Goal: Find contact information: Find contact information

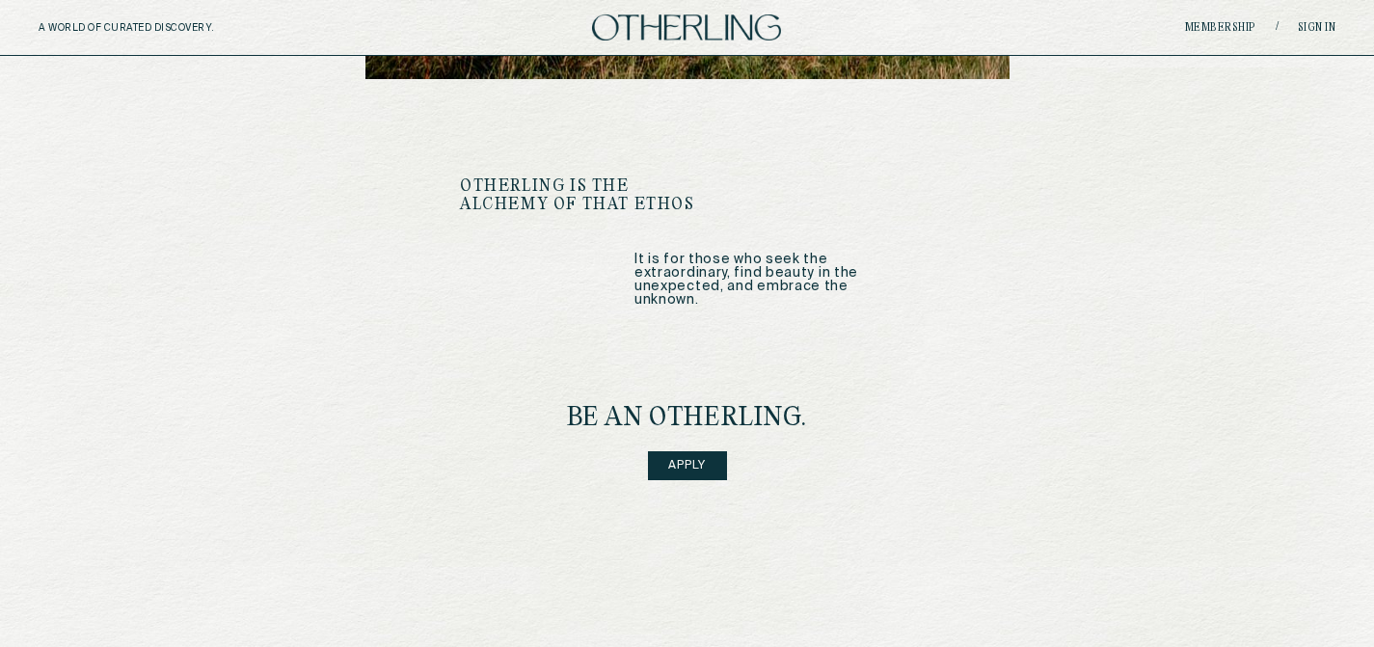
scroll to position [2810, 0]
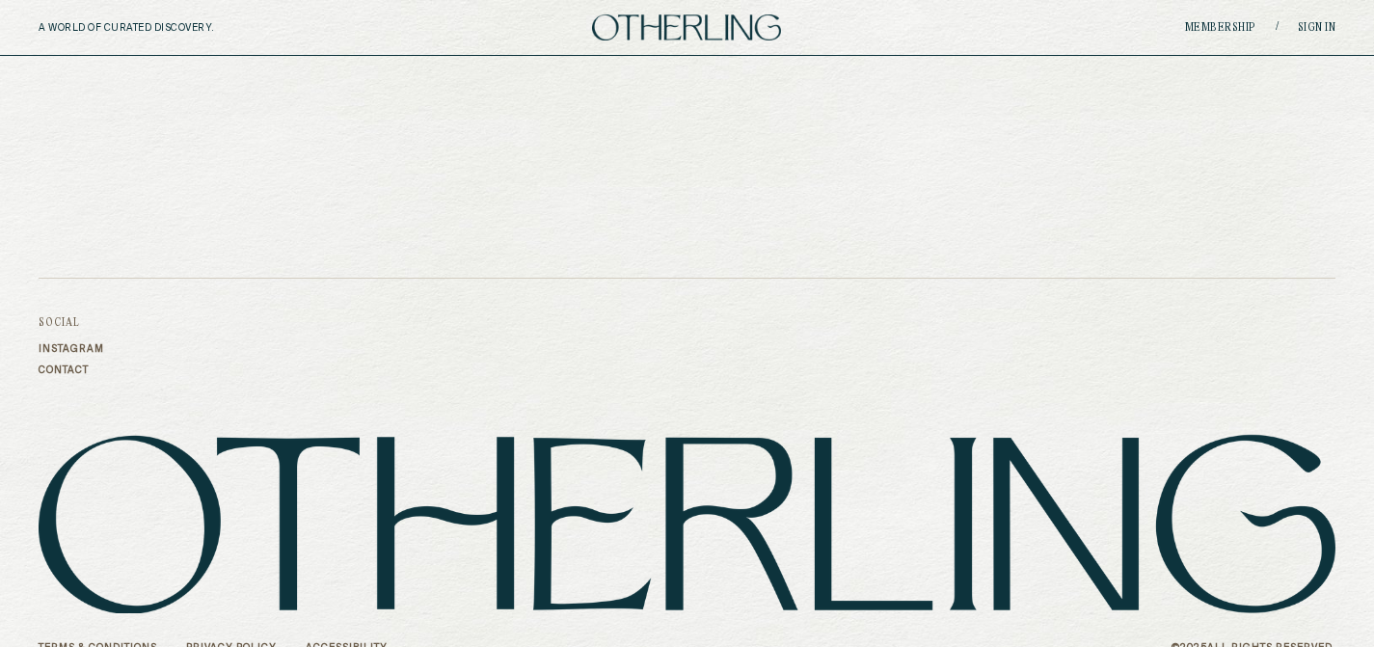
click at [61, 365] on link "Contact" at bounding box center [72, 371] width 66 height 12
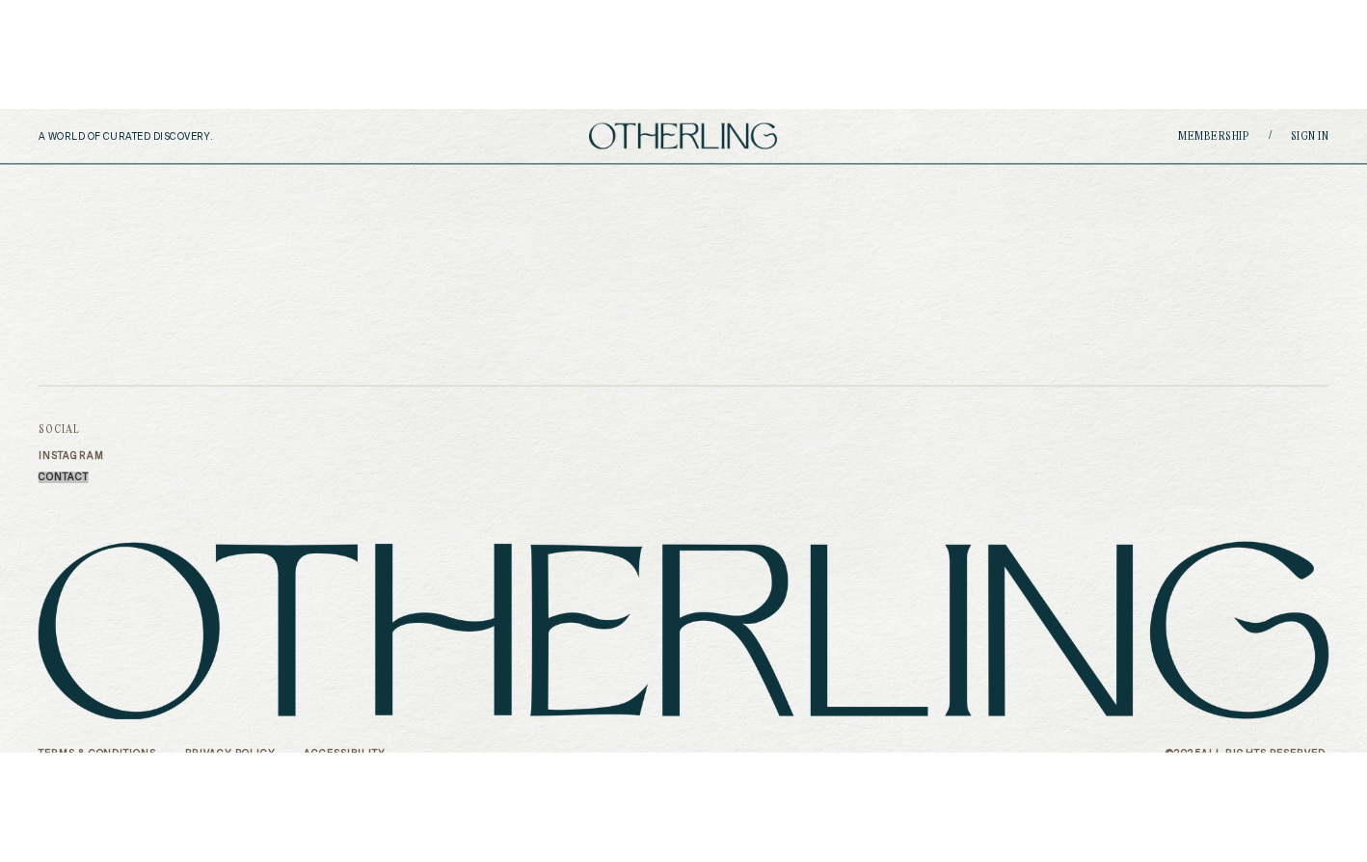
scroll to position [2594, 0]
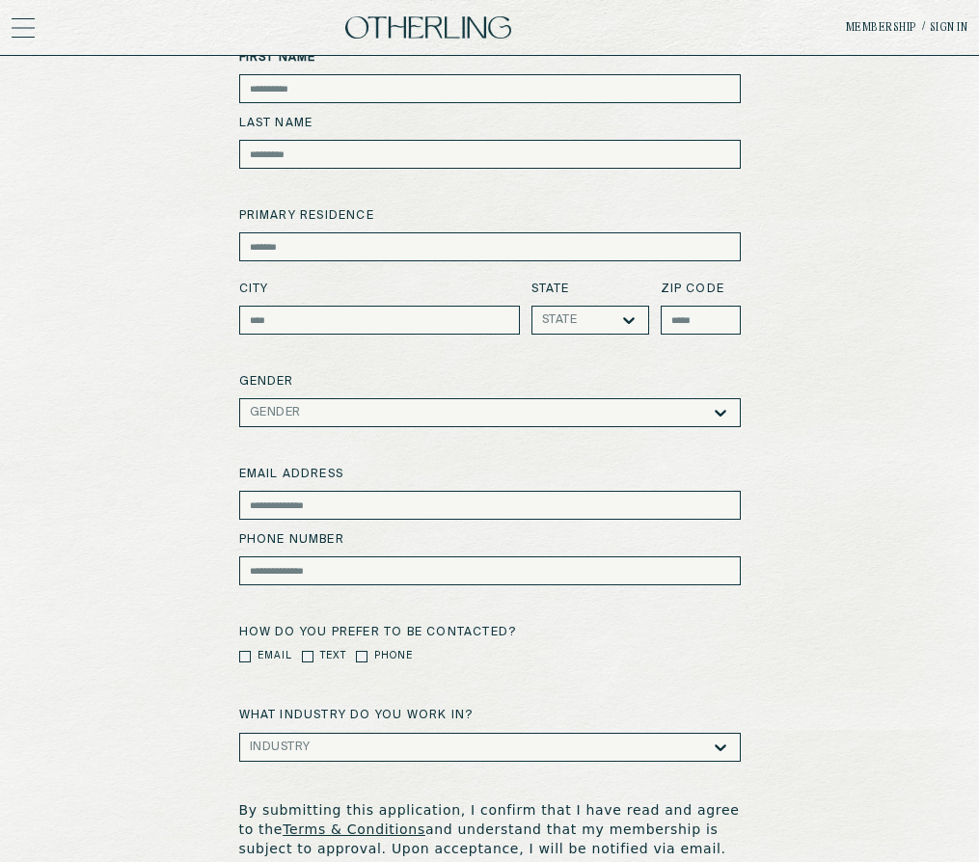
scroll to position [131, 0]
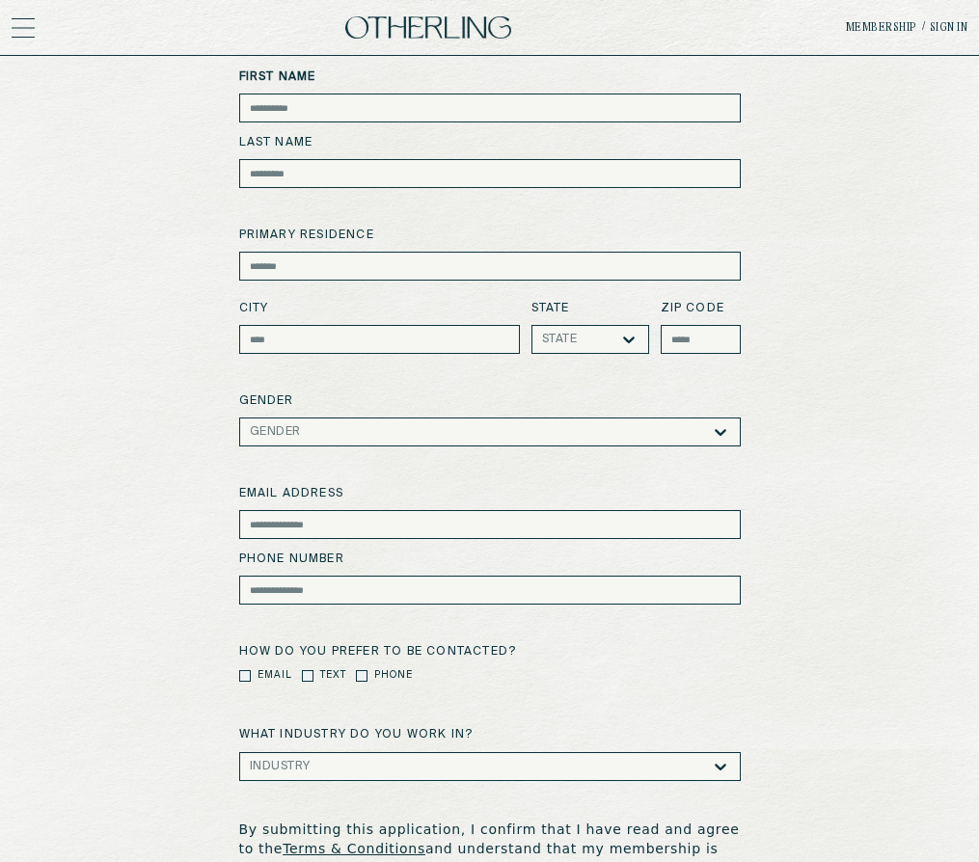
scroll to position [122, 0]
